Goal: Navigation & Orientation: Understand site structure

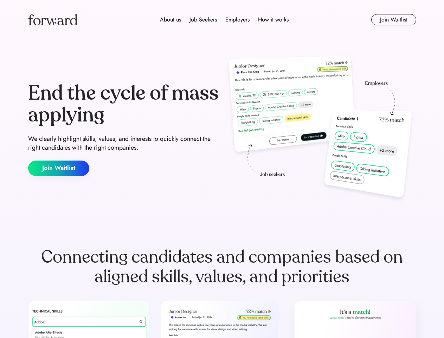
click at [222, 169] on div "End the cycle of mass applying We clearly highlight skills, values, and interes…" at bounding box center [222, 128] width 389 height 151
click at [222, 20] on div "About us Job Seekers Employers How it works" at bounding box center [224, 19] width 277 height 8
click at [53, 20] on img at bounding box center [52, 19] width 49 height 11
click at [225, 20] on div "About us Job Seekers Employers How it works" at bounding box center [224, 19] width 277 height 8
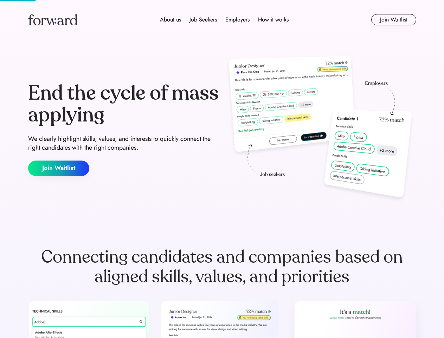
click at [171, 20] on div "About us" at bounding box center [170, 19] width 21 height 8
click at [203, 20] on div "Job Seekers" at bounding box center [203, 19] width 27 height 8
click at [238, 20] on div "Employers" at bounding box center [238, 19] width 24 height 8
click at [273, 20] on div "How it works" at bounding box center [273, 19] width 31 height 8
click at [394, 20] on button "Join Waitlist" at bounding box center [394, 19] width 45 height 11
